Goal: Find specific page/section: Find specific page/section

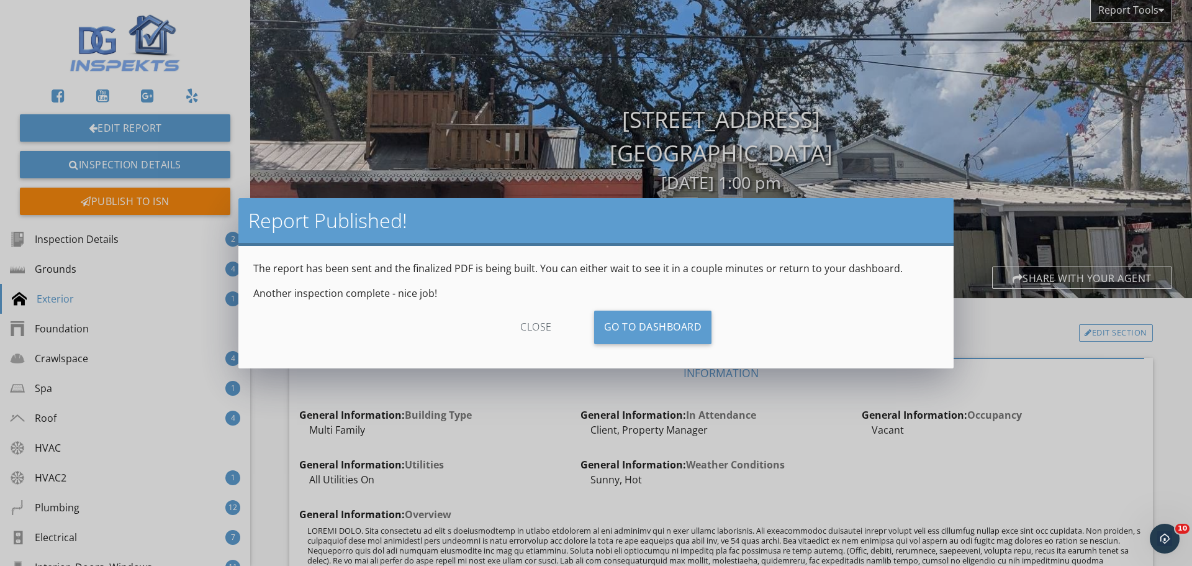
scroll to position [1822, 0]
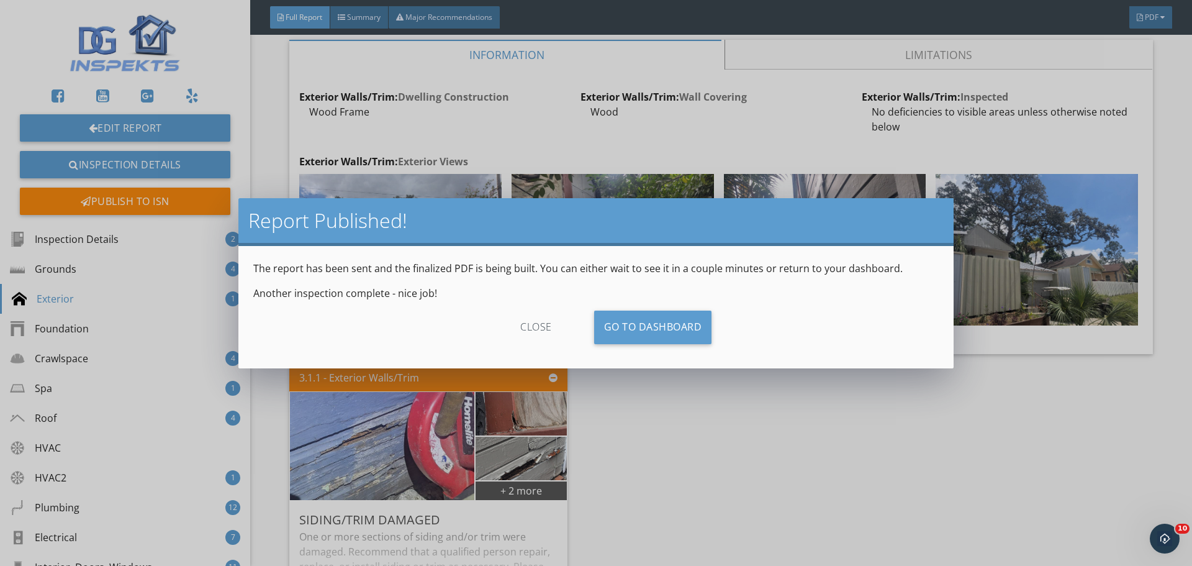
click at [545, 319] on div "close" at bounding box center [536, 328] width 111 height 34
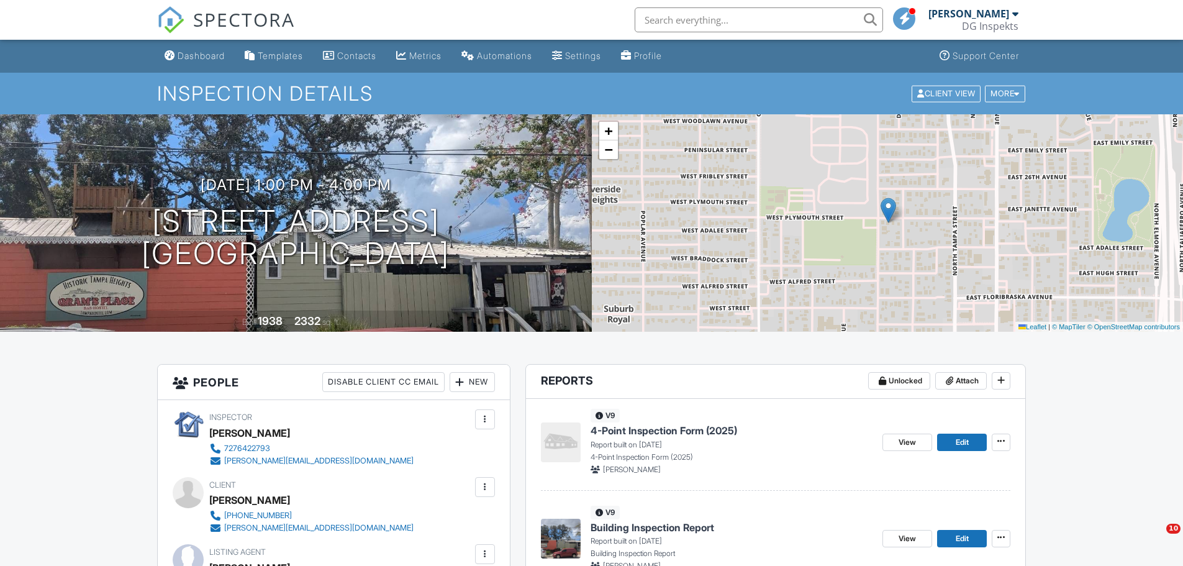
drag, startPoint x: 0, startPoint y: 0, endPoint x: 216, endPoint y: 75, distance: 228.8
click at [209, 16] on span "SPECTORA" at bounding box center [244, 19] width 102 height 26
